Goal: Navigation & Orientation: Find specific page/section

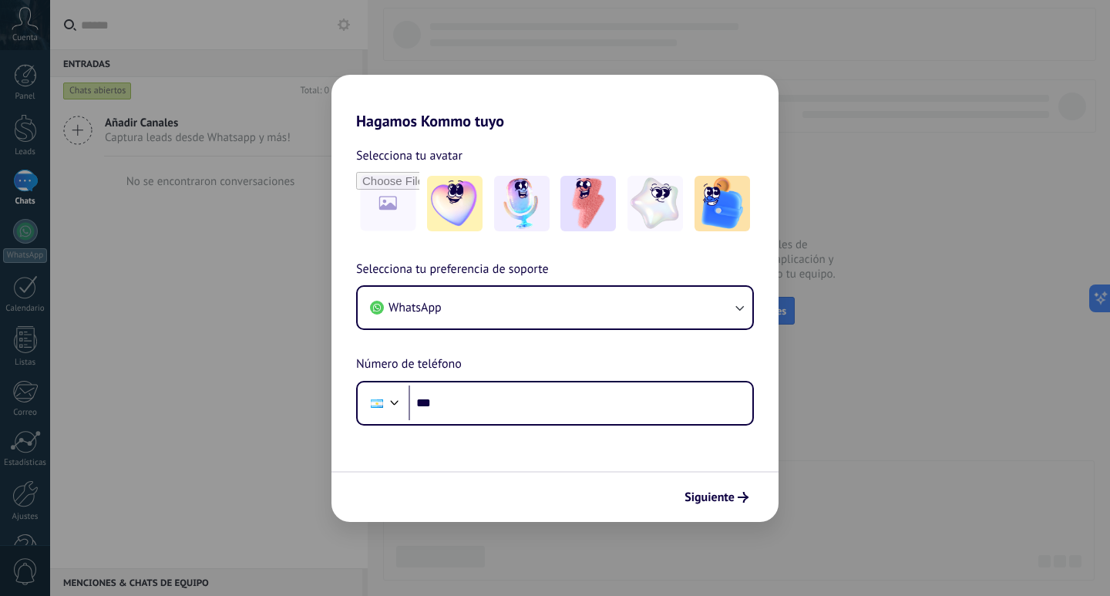
click at [334, 75] on h2 "Hagamos Kommo tuyo" at bounding box center [554, 102] width 447 height 55
click at [449, 204] on img at bounding box center [454, 203] width 55 height 55
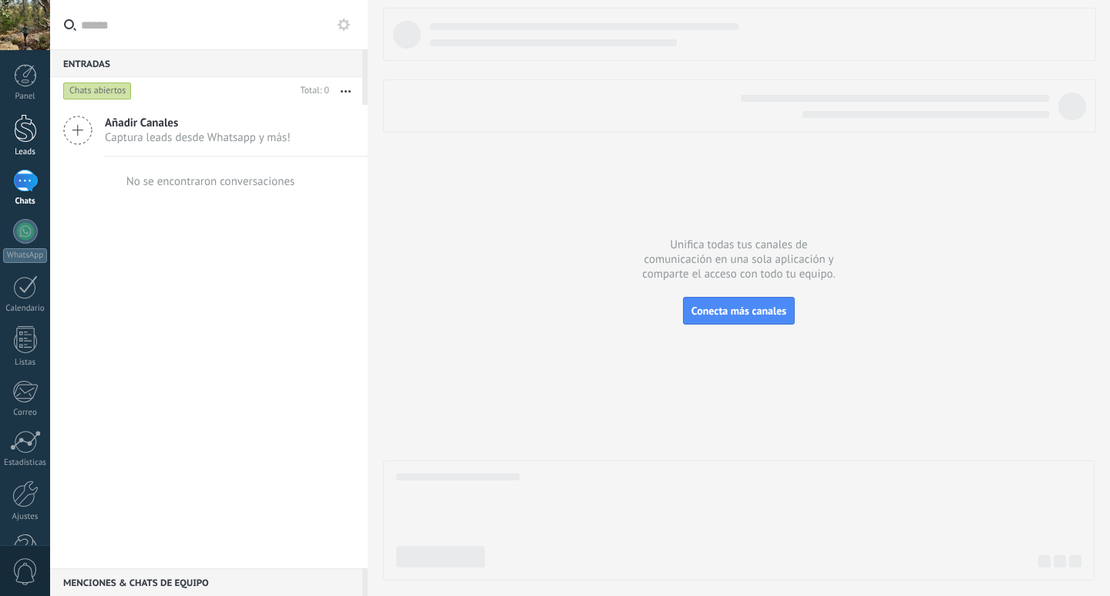
click at [18, 137] on div at bounding box center [25, 128] width 23 height 29
